Goal: Task Accomplishment & Management: Use online tool/utility

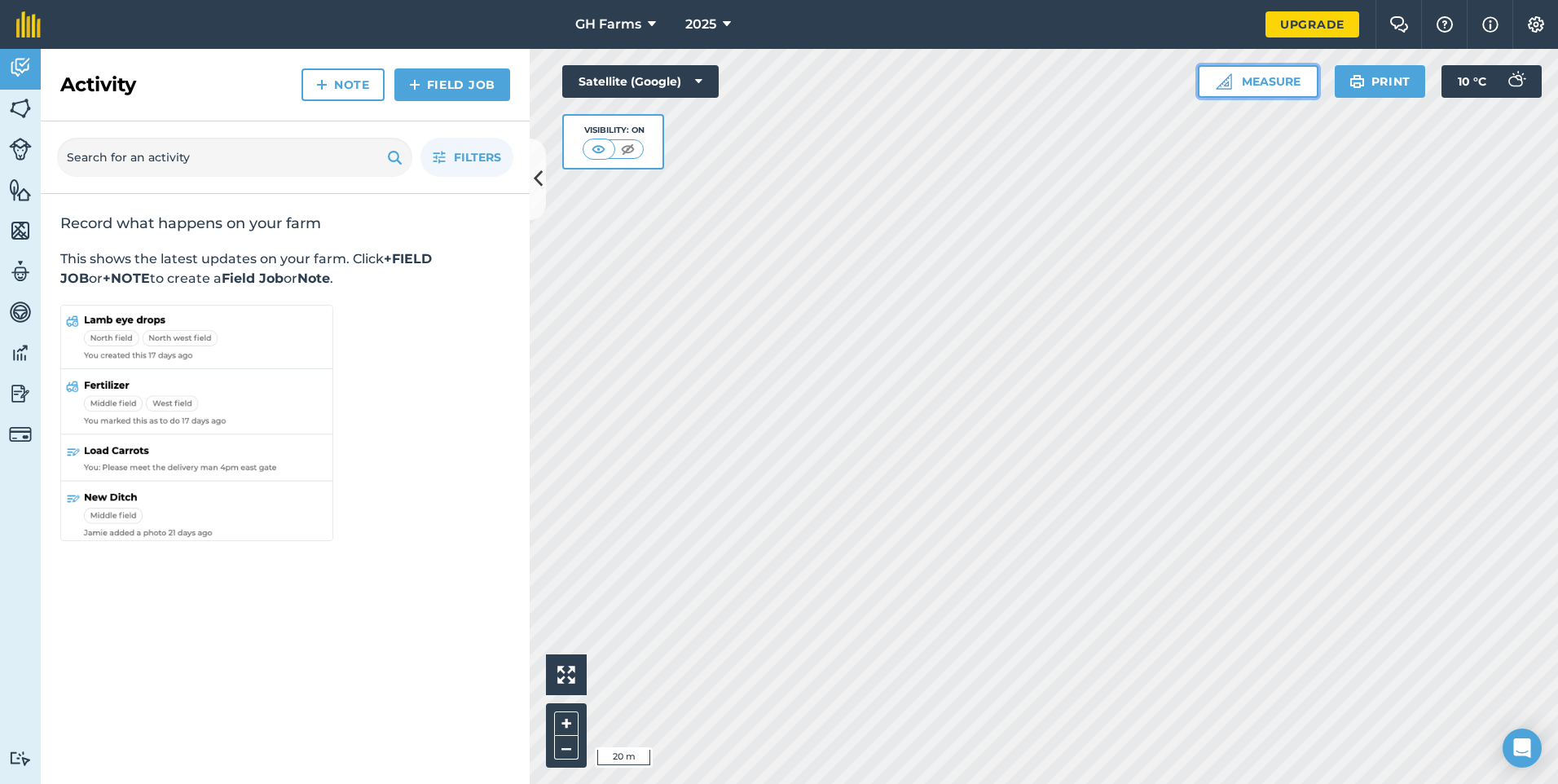
click at [1305, 86] on button "Measure" at bounding box center [1258, 81] width 121 height 32
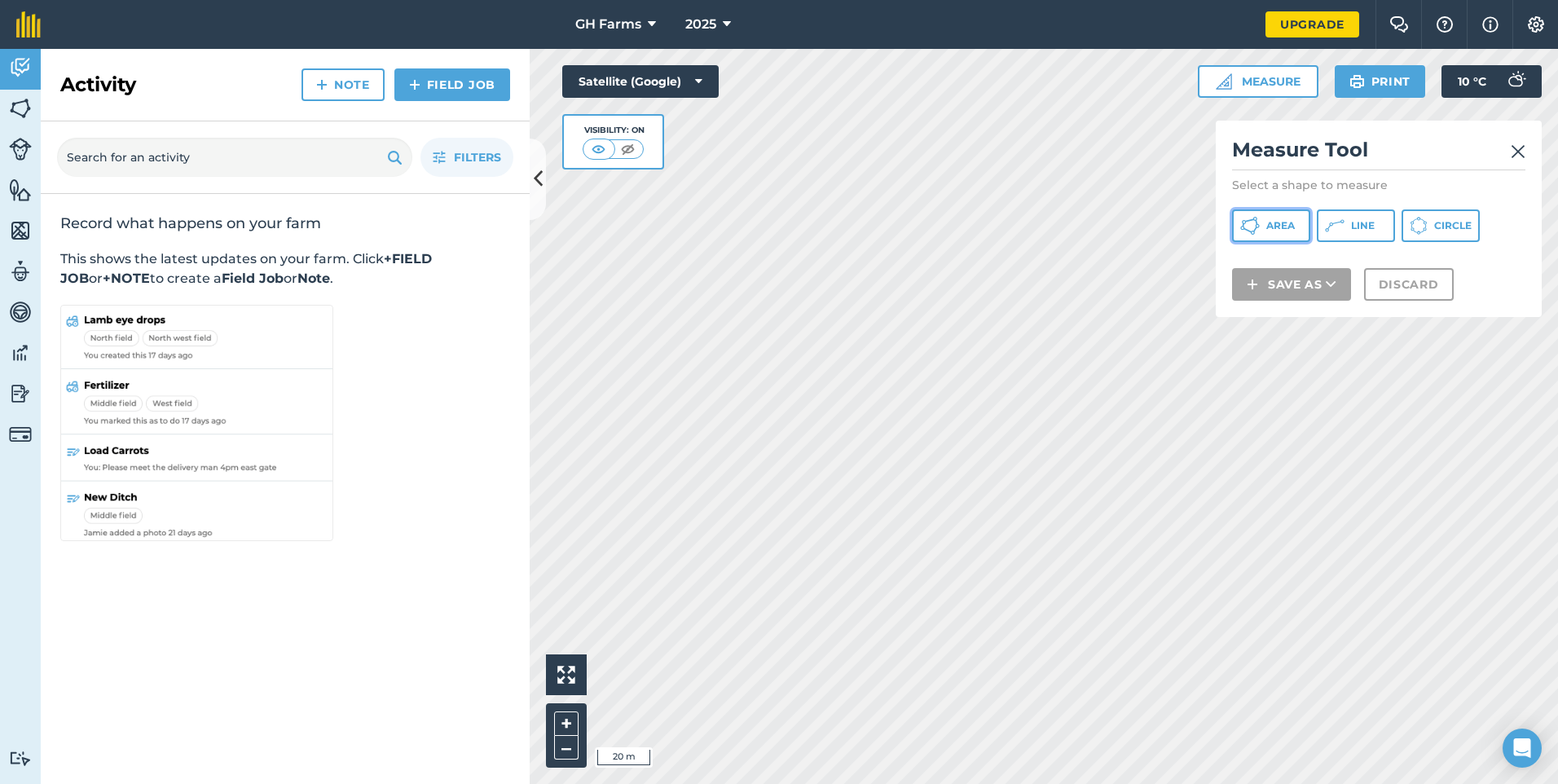
click at [1283, 235] on button "Area" at bounding box center [1271, 225] width 79 height 32
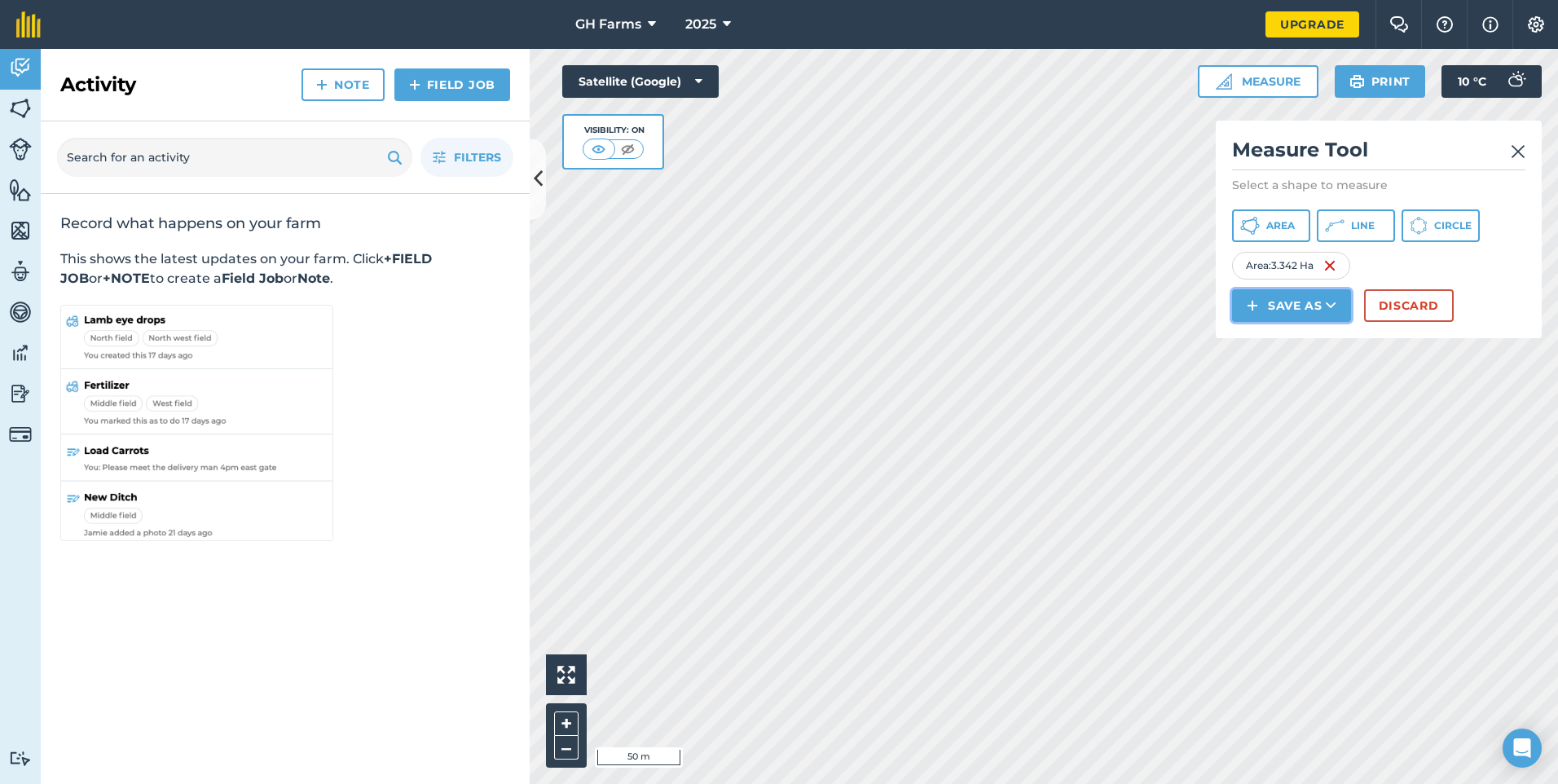
click at [1336, 313] on icon at bounding box center [1331, 305] width 11 height 16
click at [1319, 380] on link "Feature" at bounding box center [1292, 379] width 114 height 36
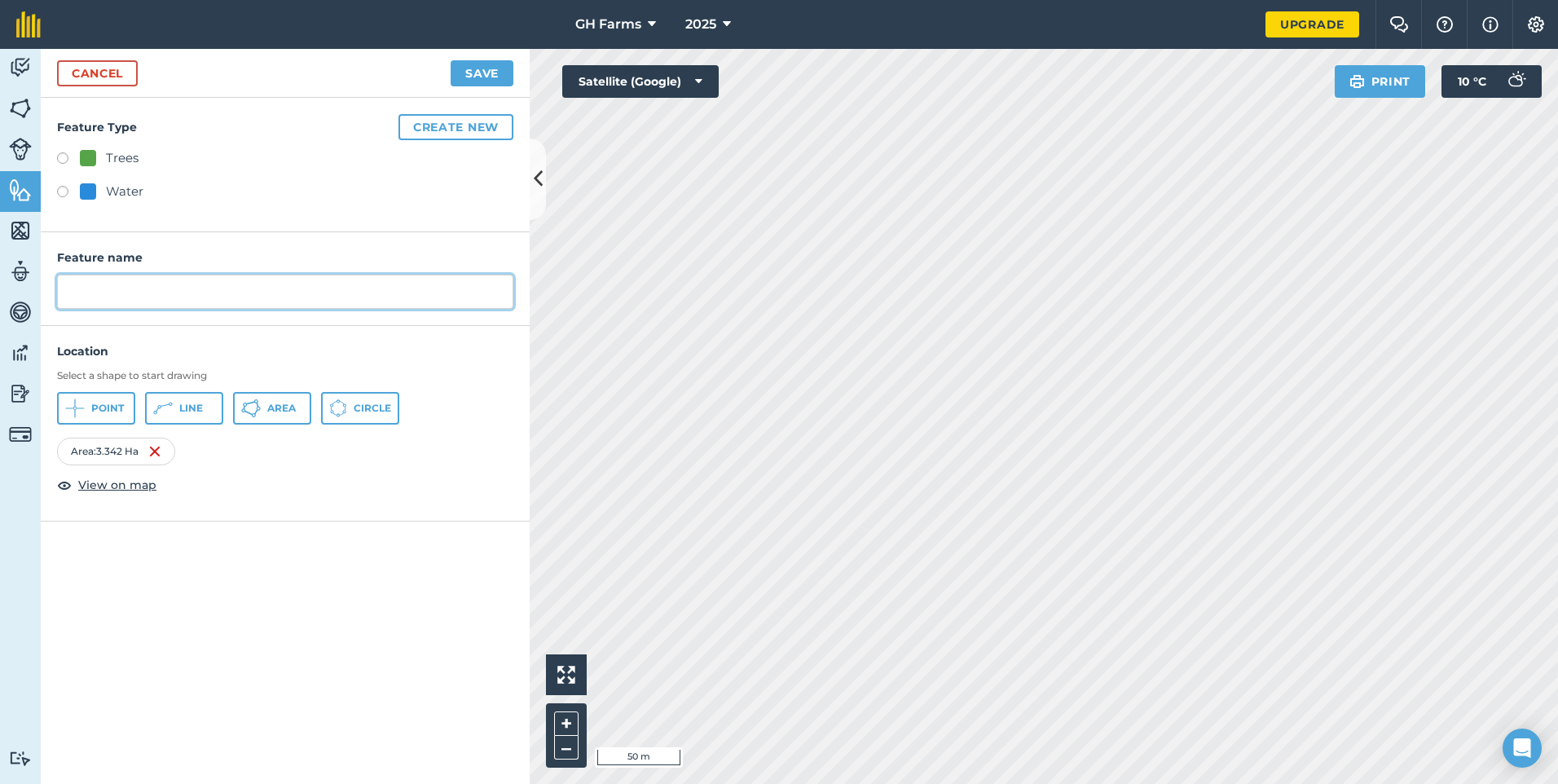
click at [249, 301] on input "text" at bounding box center [285, 291] width 457 height 34
type input "s"
type input "Steading"
click at [479, 66] on button "Save" at bounding box center [482, 73] width 63 height 26
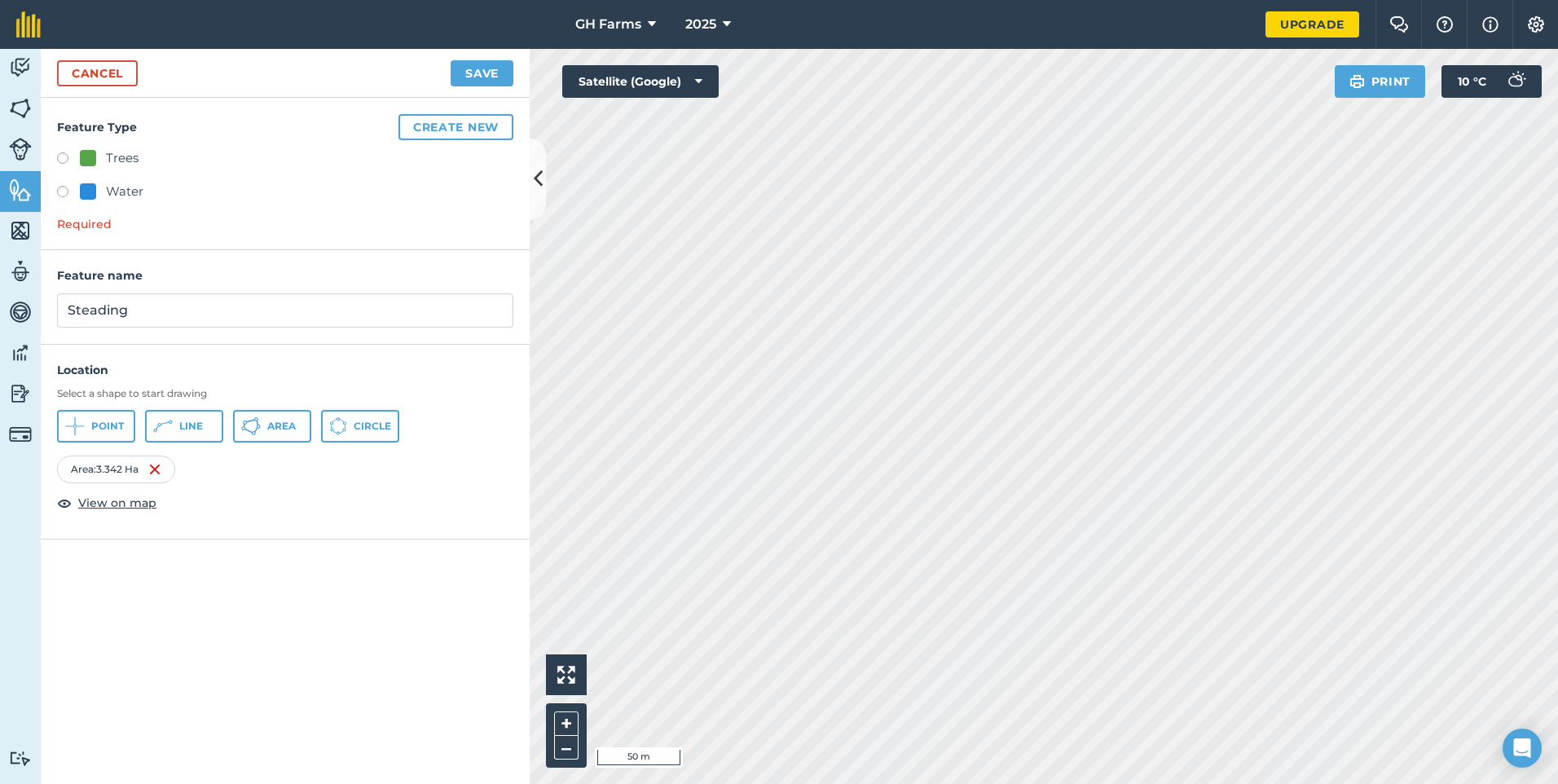
click at [68, 157] on label at bounding box center [69, 161] width 23 height 16
radio input "true"
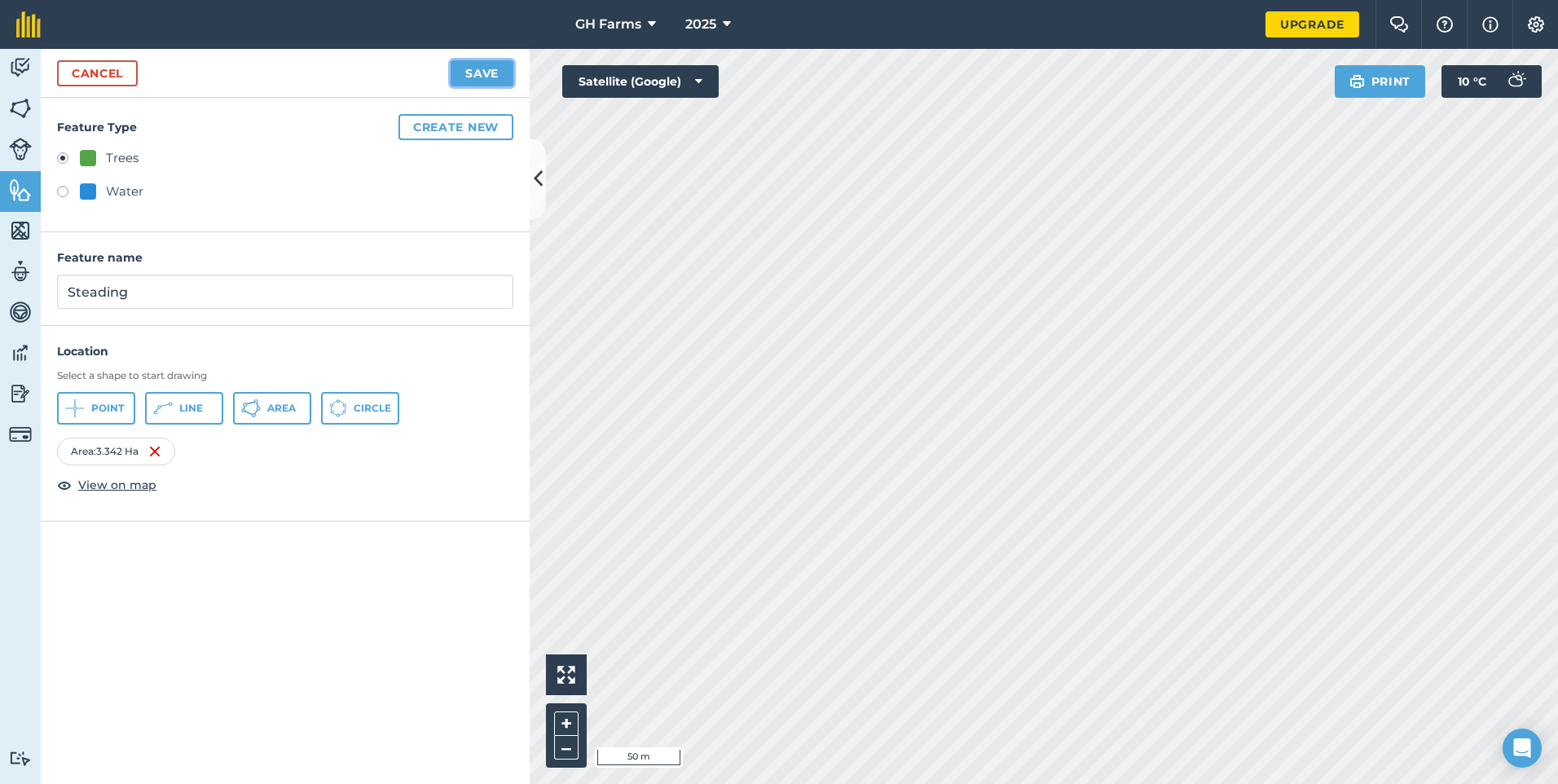
click at [468, 68] on button "Save" at bounding box center [482, 73] width 63 height 26
